Goal: Information Seeking & Learning: Learn about a topic

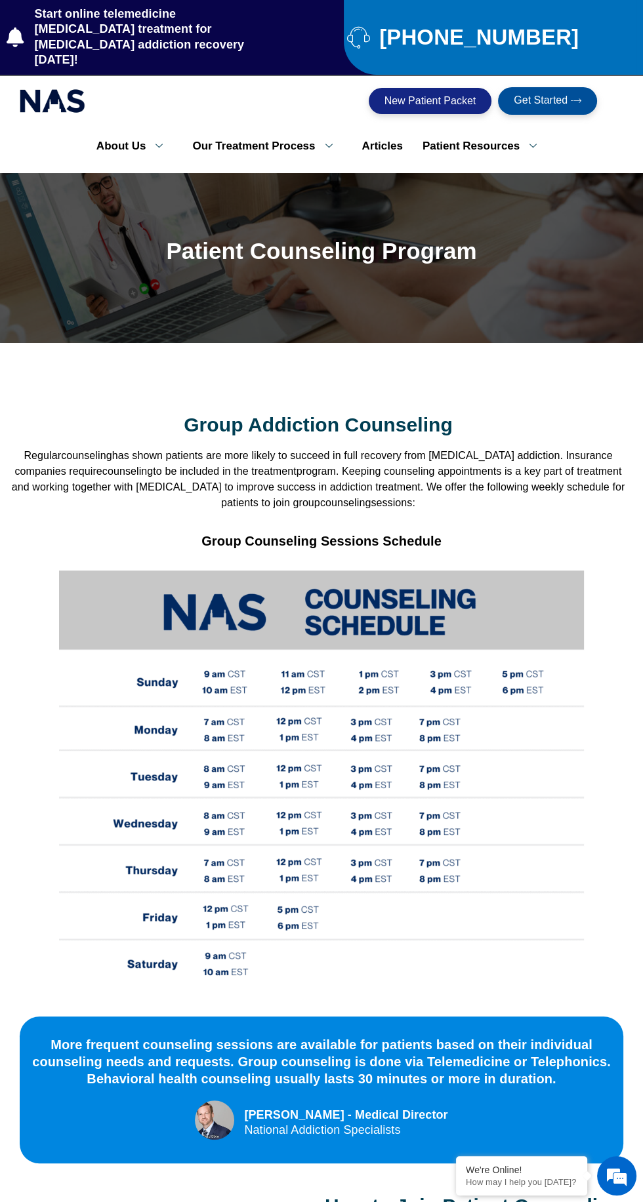
click at [472, 133] on link "Patient Resources" at bounding box center [484, 146] width 144 height 28
click at [557, 231] on link "[MEDICAL_DATA] and Pregnancy Test" at bounding box center [510, 246] width 197 height 49
